Goal: Task Accomplishment & Management: Manage account settings

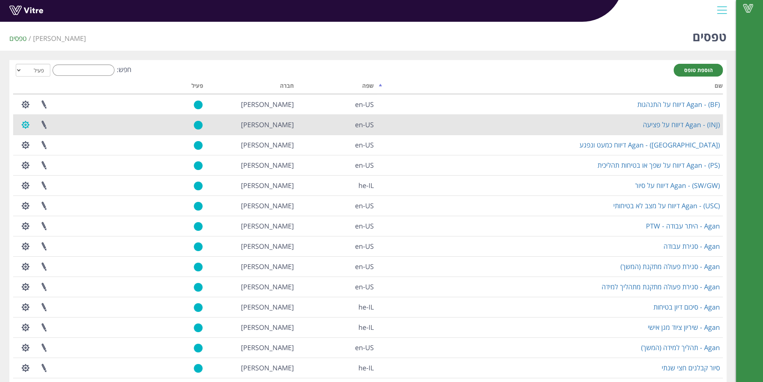
click at [26, 123] on button "button" at bounding box center [25, 125] width 19 height 20
click at [59, 151] on link "הגדרת משתמשים" at bounding box center [46, 153] width 59 height 10
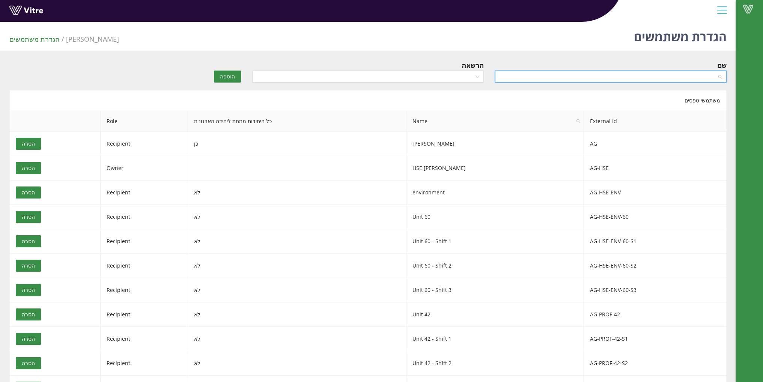
click at [510, 76] on input "search" at bounding box center [608, 76] width 217 height 11
type input "shaked"
click at [534, 87] on div "[PERSON_NAME]" at bounding box center [610, 91] width 223 height 8
click at [398, 78] on input "search" at bounding box center [365, 76] width 217 height 11
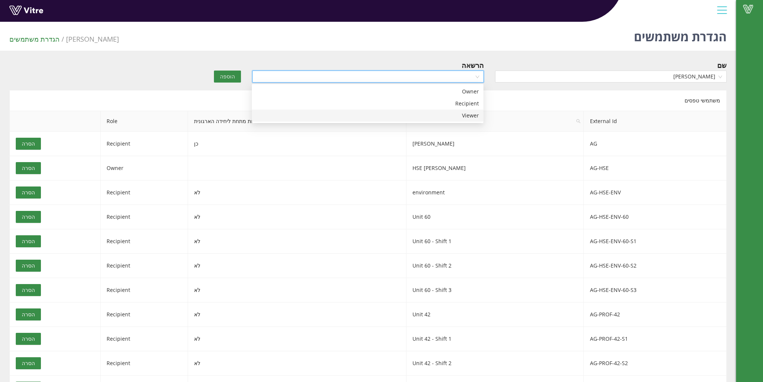
click at [416, 114] on div "Viewer" at bounding box center [367, 115] width 223 height 8
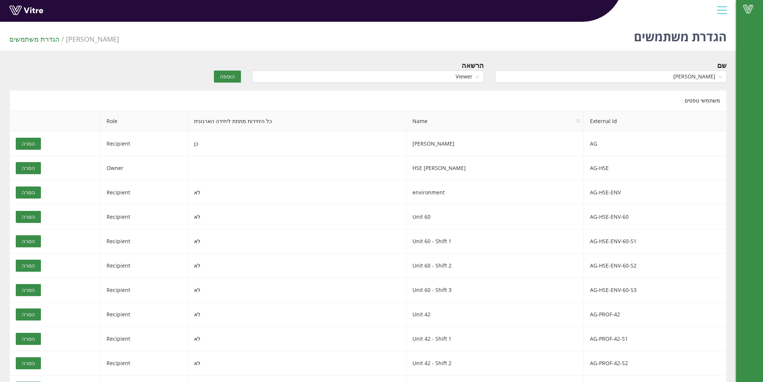
click at [231, 76] on span "הוספה" at bounding box center [227, 76] width 15 height 8
click at [724, 12] on div at bounding box center [722, 10] width 17 height 20
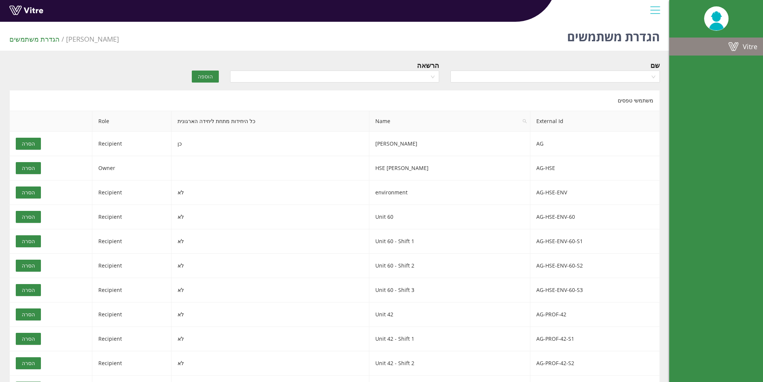
click at [738, 49] on span at bounding box center [733, 46] width 19 height 9
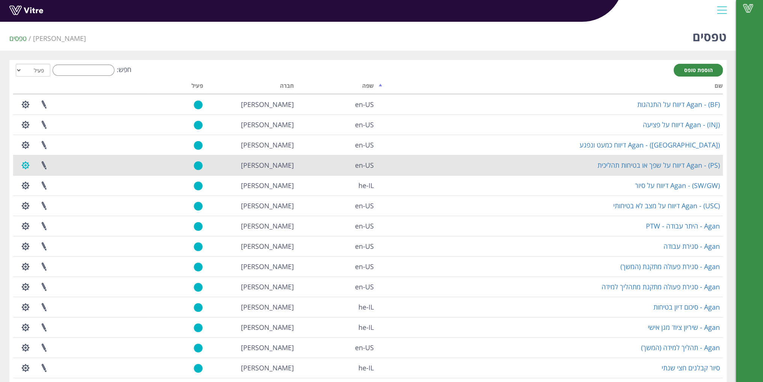
click at [21, 163] on button "button" at bounding box center [25, 165] width 19 height 20
click at [63, 193] on link "הגדרת משתמשים" at bounding box center [46, 193] width 59 height 10
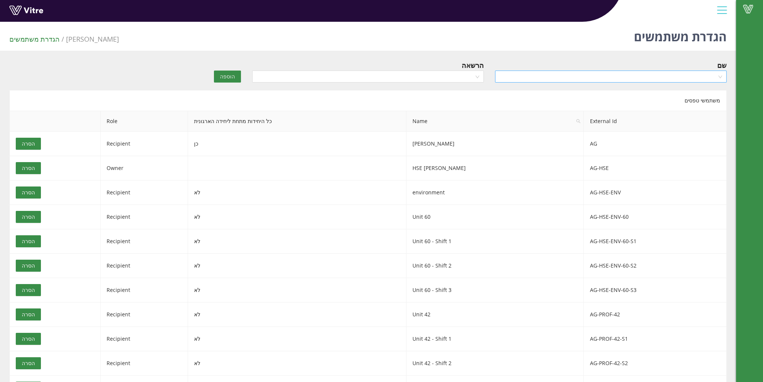
click at [579, 77] on input "search" at bounding box center [608, 76] width 217 height 11
type input "shaked"
click at [629, 95] on div "[PERSON_NAME]" at bounding box center [610, 91] width 223 height 8
click at [455, 79] on input "search" at bounding box center [365, 76] width 217 height 11
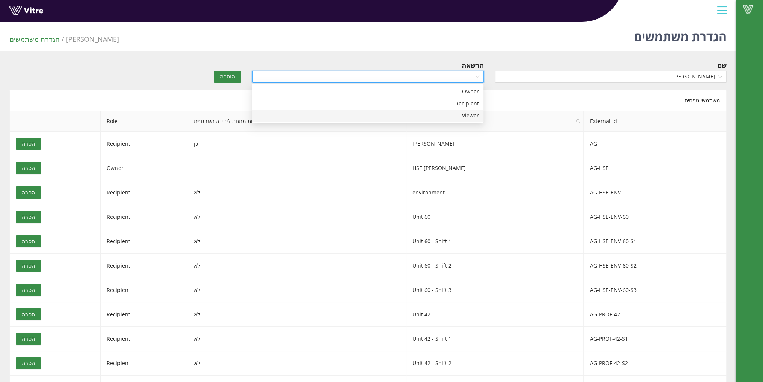
click at [445, 118] on div "Viewer" at bounding box center [367, 115] width 223 height 8
click at [227, 76] on span "הוספה" at bounding box center [227, 76] width 15 height 8
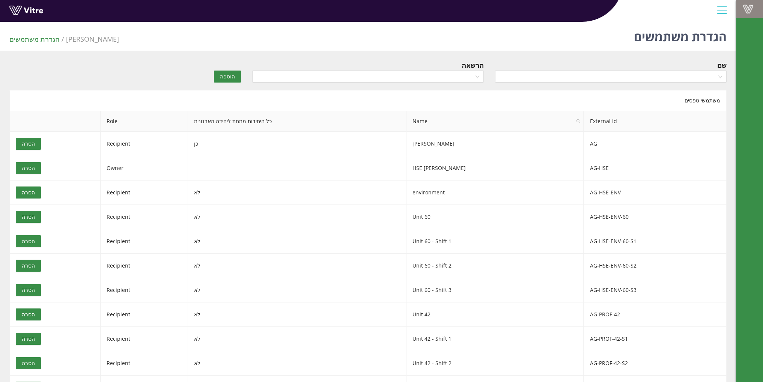
click at [752, 2] on link "Vitre" at bounding box center [749, 9] width 27 height 18
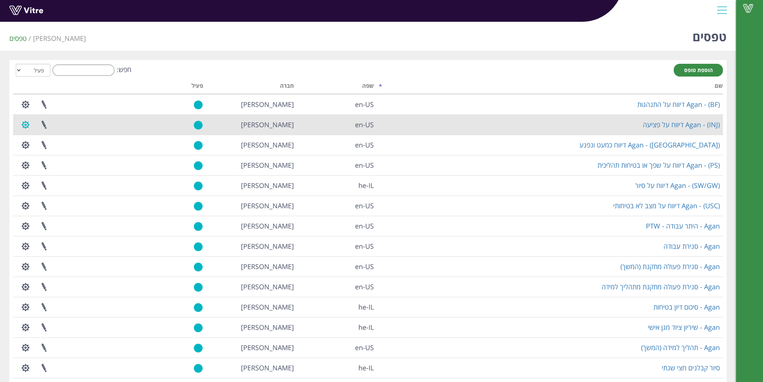
click at [24, 126] on button "button" at bounding box center [25, 125] width 19 height 20
click at [50, 153] on link "הגדרת משתמשים" at bounding box center [46, 153] width 59 height 10
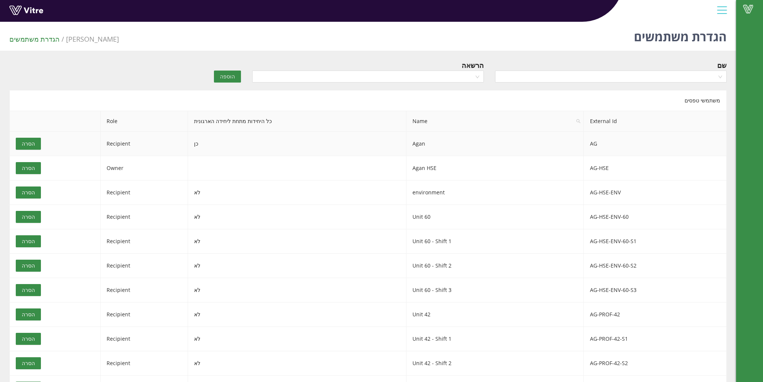
scroll to position [431, 0]
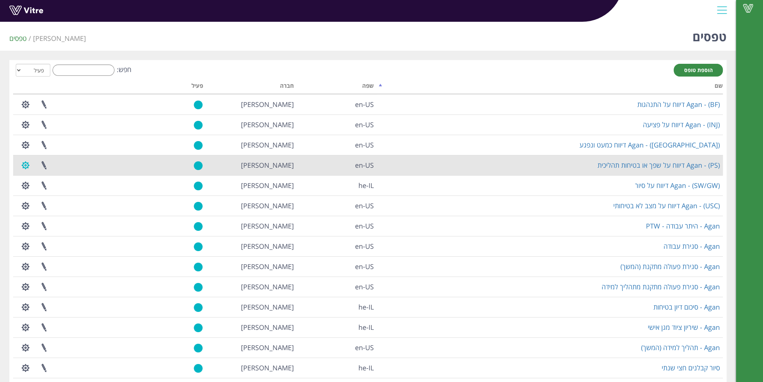
click at [23, 164] on button "button" at bounding box center [25, 165] width 19 height 20
click at [54, 194] on link "הגדרת משתמשים" at bounding box center [46, 193] width 59 height 10
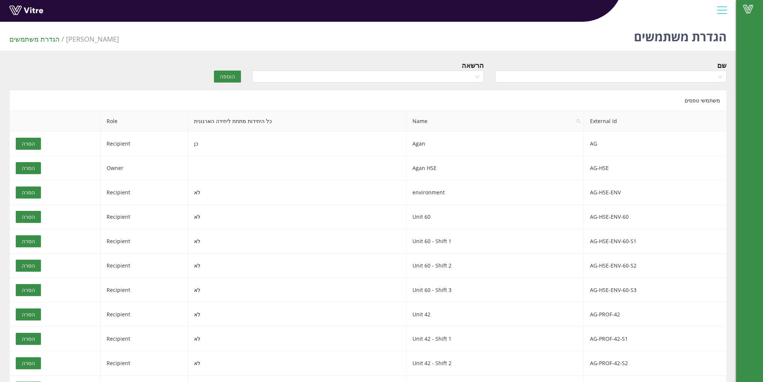
scroll to position [382, 0]
